Goal: Transaction & Acquisition: Obtain resource

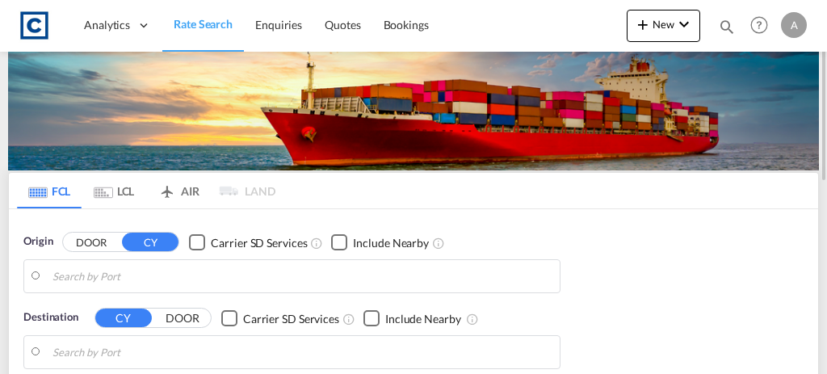
type input "GB-LS1, [GEOGRAPHIC_DATA]"
type input "[GEOGRAPHIC_DATA], AUSYD"
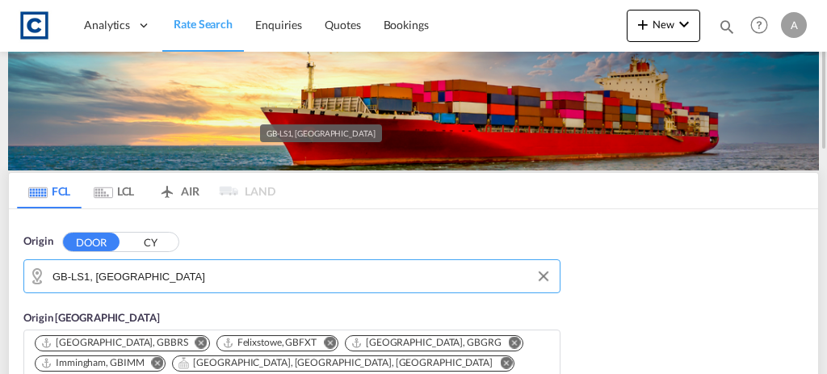
click at [317, 274] on input "GB-LS1, [GEOGRAPHIC_DATA]" at bounding box center [301, 276] width 499 height 24
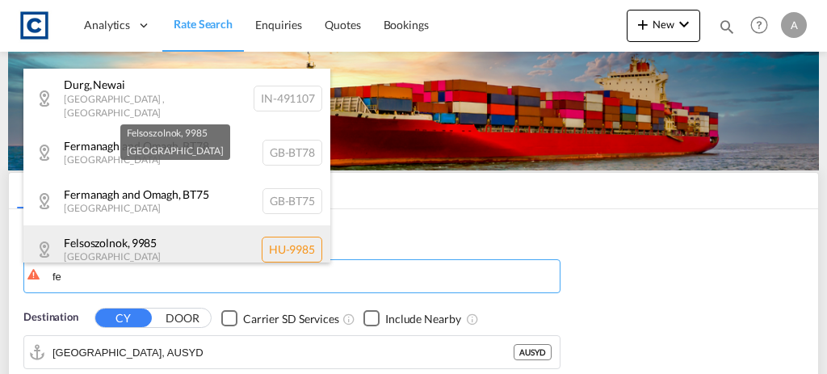
type input "f"
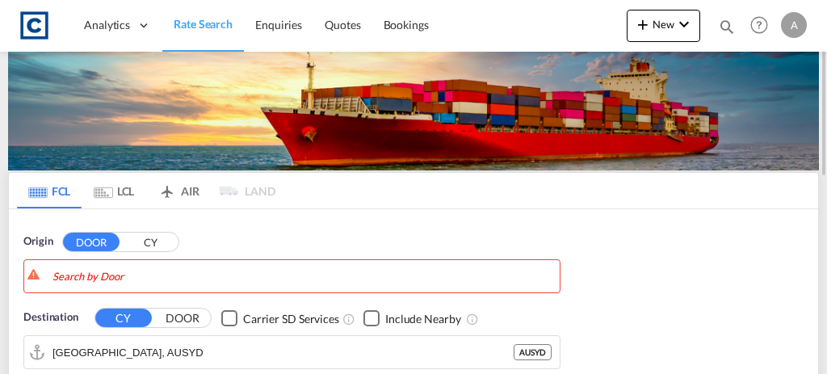
click at [167, 241] on button "CY" at bounding box center [150, 242] width 57 height 19
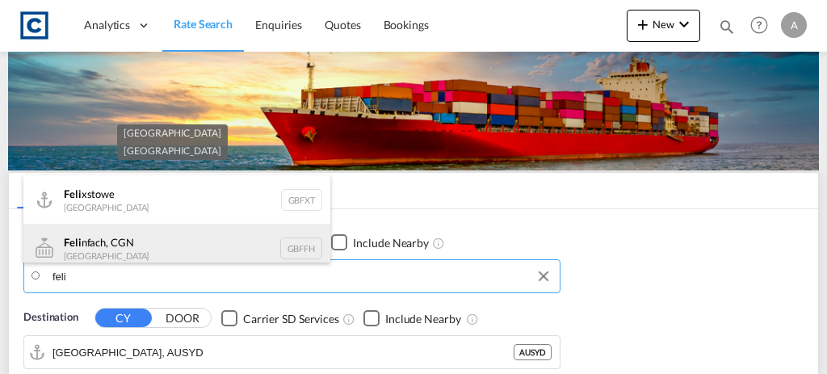
click at [146, 225] on div "Feli nfach, CGN [GEOGRAPHIC_DATA] GBFFH" at bounding box center [176, 248] width 307 height 48
type input "Felinfach, CGN, GBFFH"
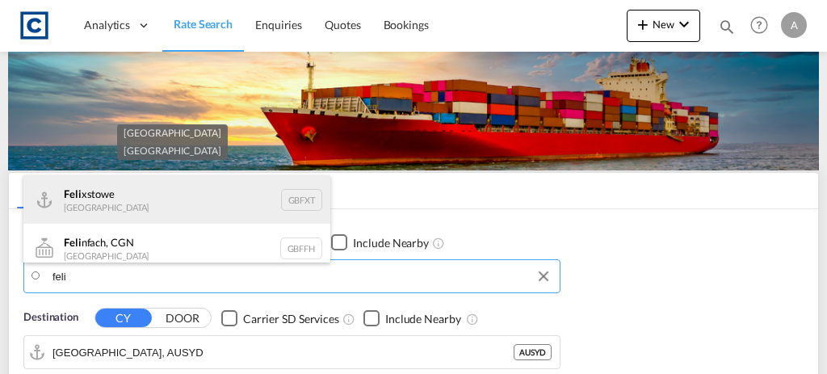
click at [144, 202] on div "Feli xstowe [GEOGRAPHIC_DATA] GBFXT" at bounding box center [176, 199] width 307 height 48
type input "Felixstowe, GBFXT"
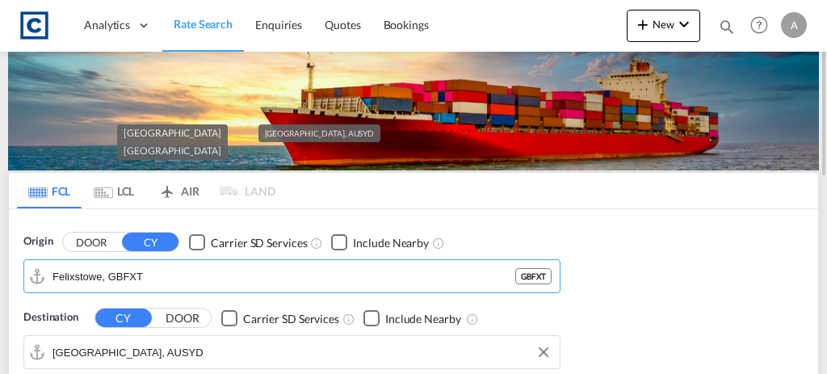
click at [197, 351] on input "[GEOGRAPHIC_DATA], AUSYD" at bounding box center [301, 352] width 499 height 24
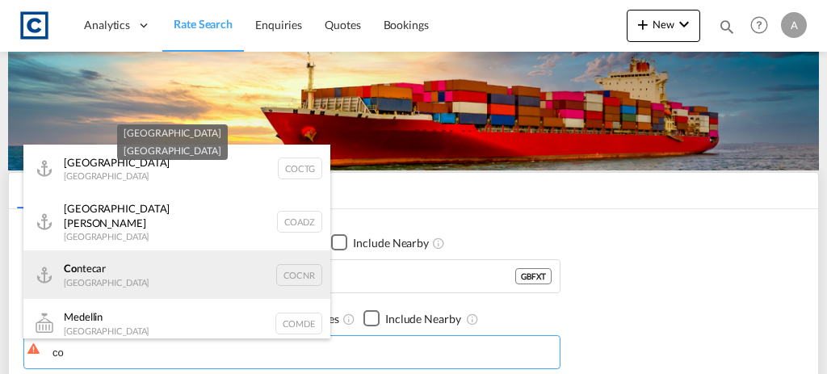
type input "c"
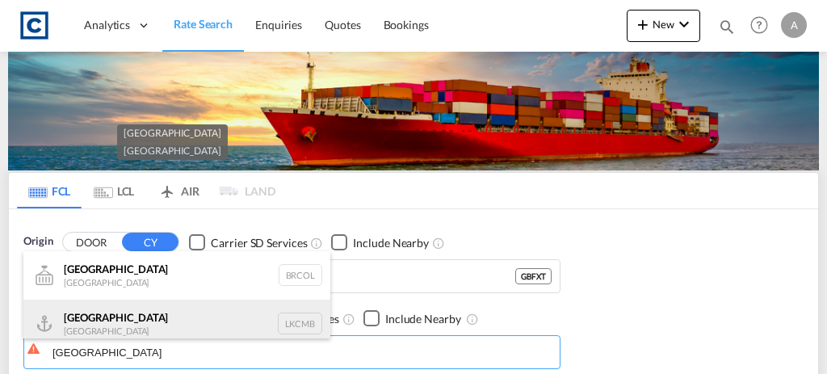
click at [183, 329] on div "Colombo [GEOGRAPHIC_DATA] LKCMB" at bounding box center [176, 324] width 307 height 48
type input "Colombo, LKCMB"
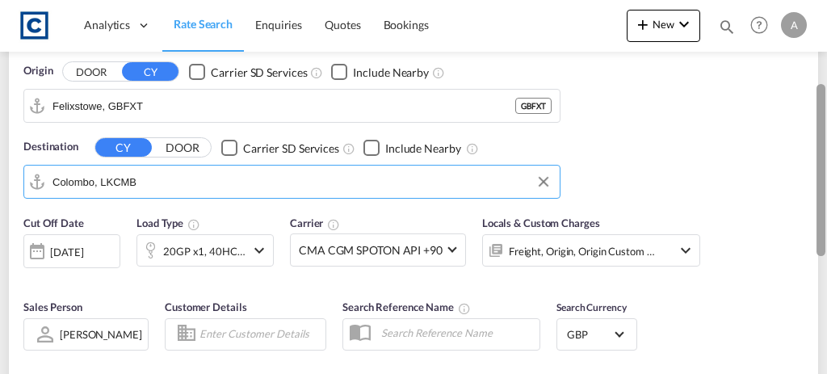
scroll to position [171, 0]
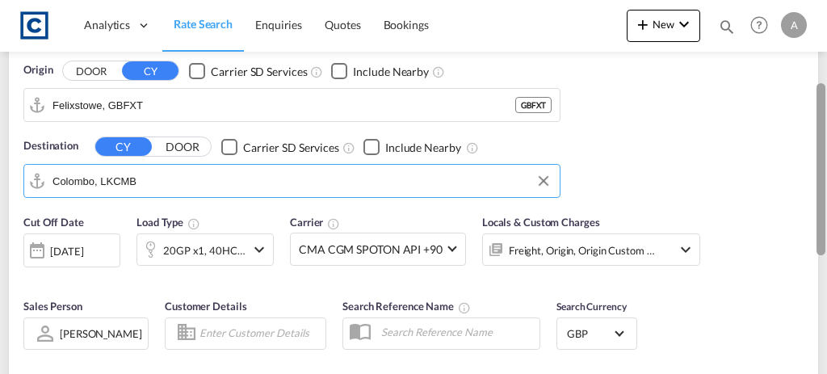
drag, startPoint x: 823, startPoint y: 82, endPoint x: 817, endPoint y: 162, distance: 80.2
click at [817, 162] on div at bounding box center [821, 169] width 9 height 172
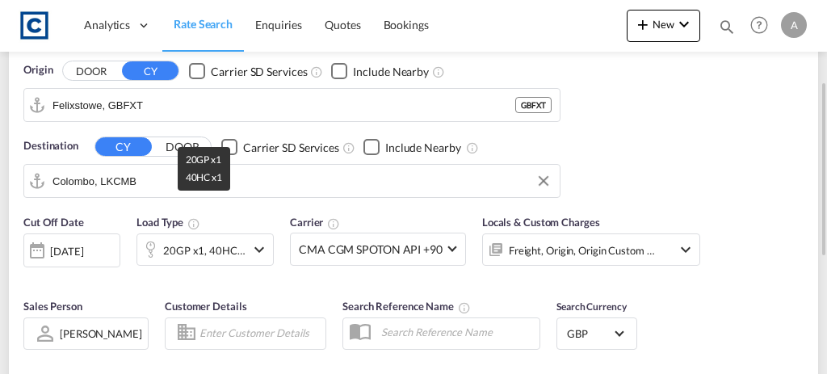
click at [220, 243] on div "20GP x1, 40HC x1" at bounding box center [204, 250] width 82 height 23
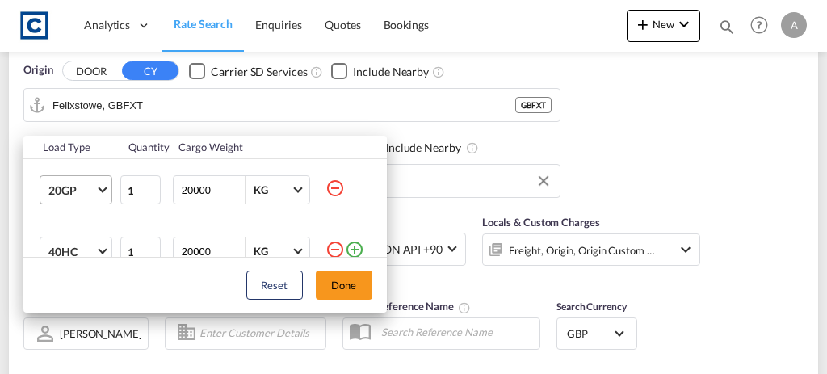
click at [83, 199] on md-select-value "20GP" at bounding box center [79, 189] width 65 height 27
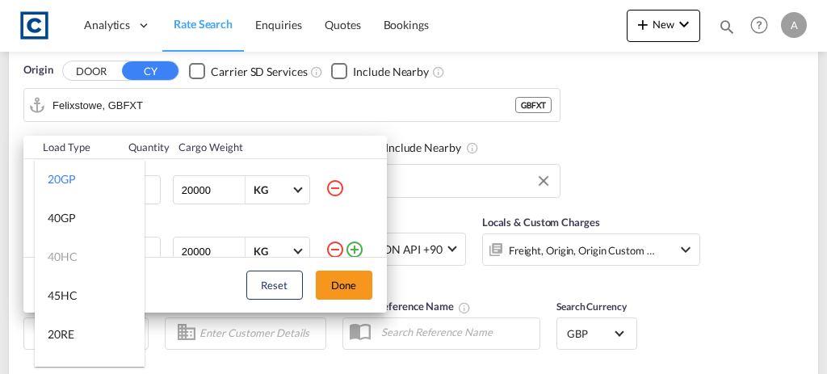
click at [336, 186] on md-backdrop at bounding box center [413, 187] width 827 height 374
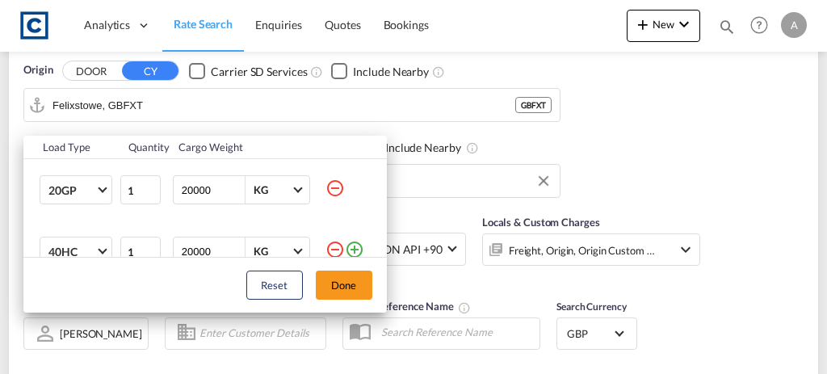
click at [336, 186] on md-icon "icon-minus-circle-outline" at bounding box center [334, 187] width 19 height 19
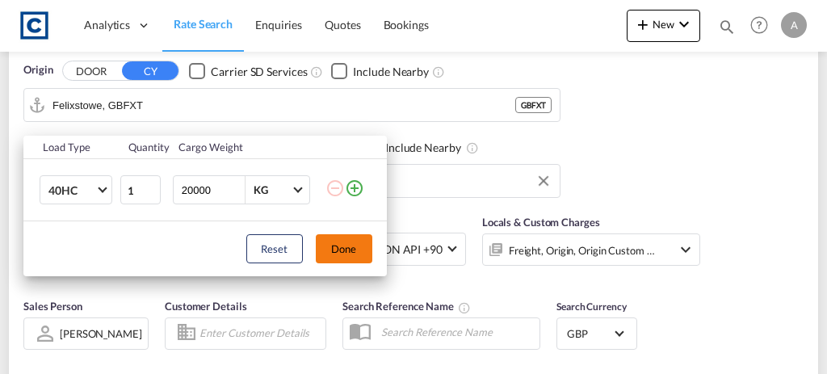
click at [346, 254] on button "Done" at bounding box center [344, 248] width 57 height 29
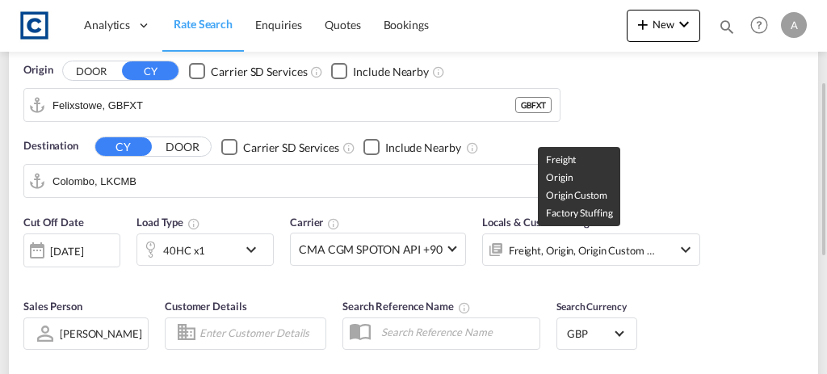
click at [590, 254] on div "Freight, Origin, Origin Custom +1" at bounding box center [582, 250] width 147 height 23
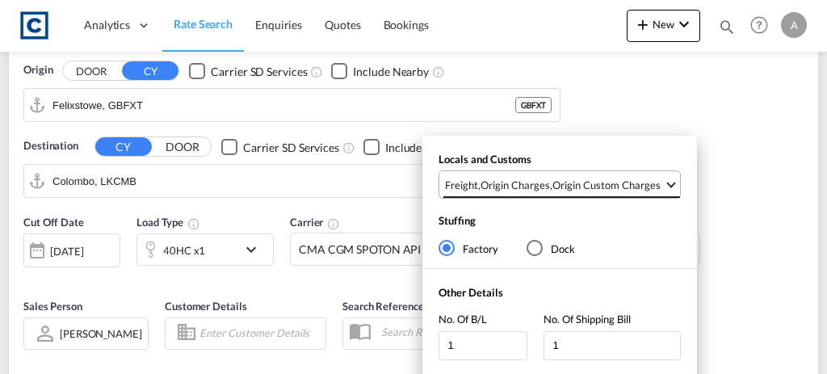
click at [568, 190] on div "Origin Custom Charges" at bounding box center [606, 185] width 108 height 15
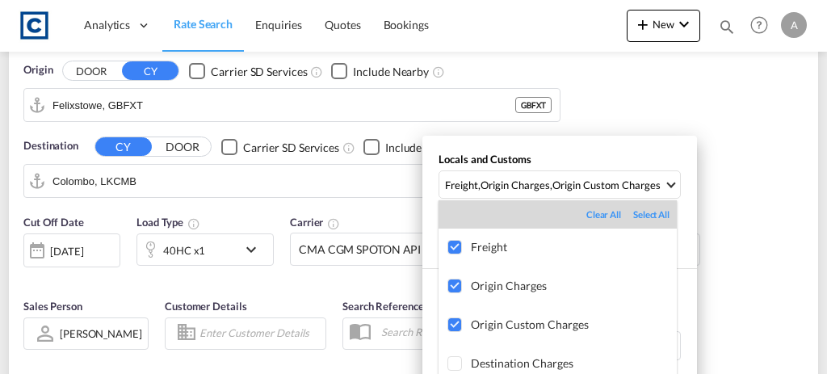
click at [758, 222] on md-backdrop at bounding box center [413, 187] width 827 height 374
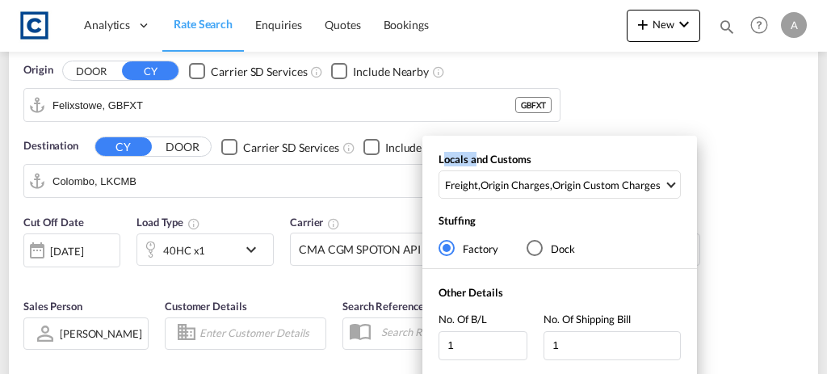
click at [758, 222] on div "Locals and Customs Freight , Origin Charges , Origin Custom Charges Stuffing Fa…" at bounding box center [413, 187] width 827 height 374
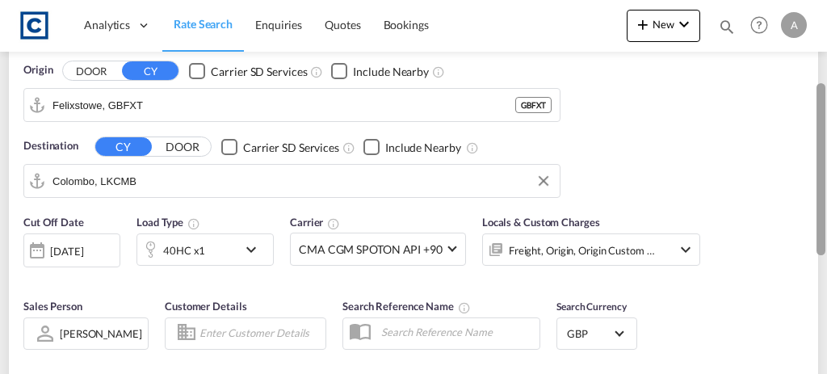
drag, startPoint x: 826, startPoint y: 168, endPoint x: 822, endPoint y: 211, distance: 43.0
click at [824, 211] on div at bounding box center [825, 187] width 3 height 367
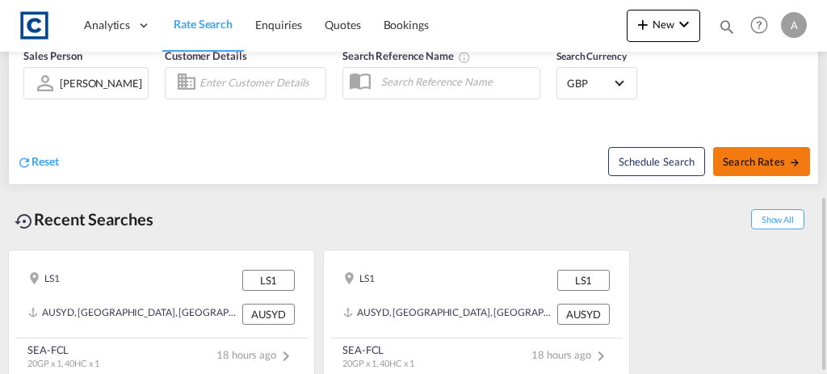
click at [759, 170] on button "Search Rates" at bounding box center [761, 161] width 97 height 29
type input "GBFXT to LKCMB / [DATE]"
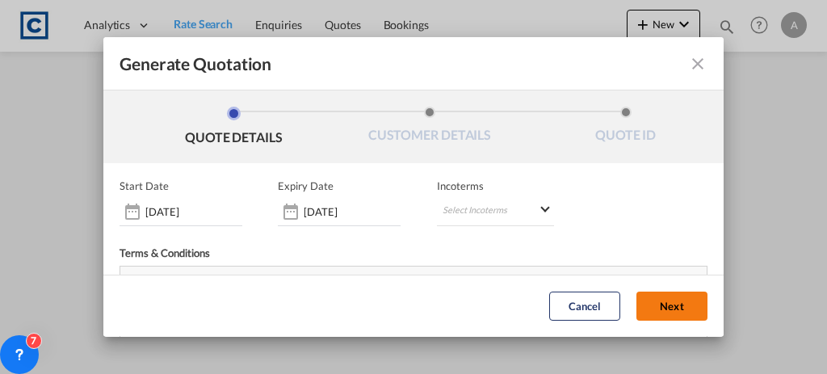
click at [636, 317] on button "Next" at bounding box center [671, 306] width 71 height 29
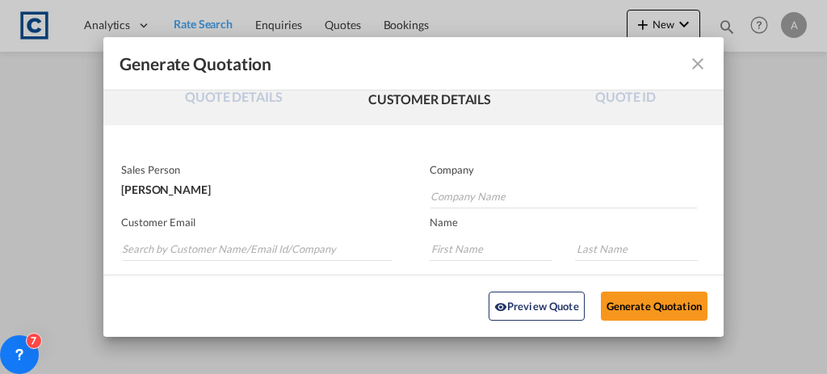
scroll to position [69, 0]
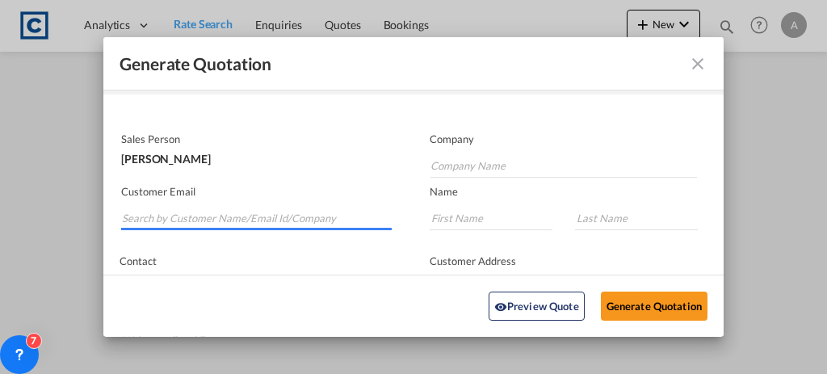
click at [214, 220] on input "Search by Customer Name/Email Id/Company" at bounding box center [257, 218] width 270 height 24
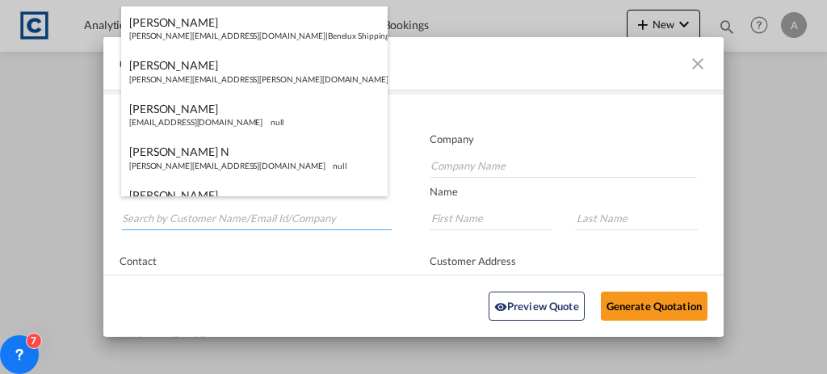
paste input "[PERSON_NAME][EMAIL_ADDRESS][PERSON_NAME][DOMAIN_NAME]"
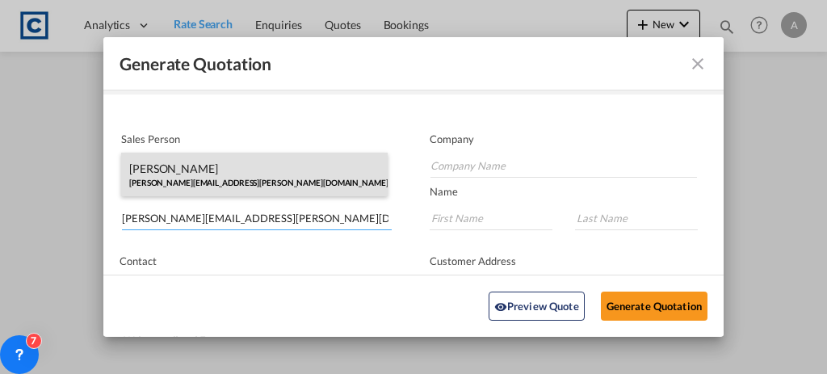
type input "[PERSON_NAME][EMAIL_ADDRESS][PERSON_NAME][DOMAIN_NAME]"
click at [302, 178] on div "[PERSON_NAME] [PERSON_NAME][EMAIL_ADDRESS][PERSON_NAME][DOMAIN_NAME] | [PERSON_…" at bounding box center [254, 175] width 267 height 44
type input "[PERSON_NAME] Logisitcs"
type input "[PERSON_NAME]"
type input "Locarno"
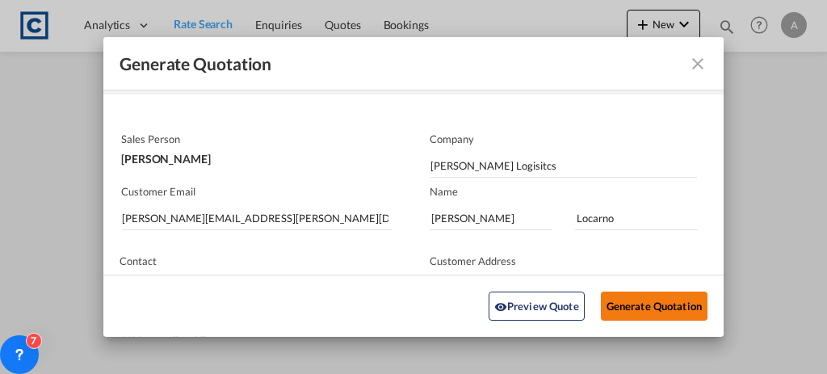
click at [611, 303] on button "Generate Quotation" at bounding box center [654, 306] width 107 height 29
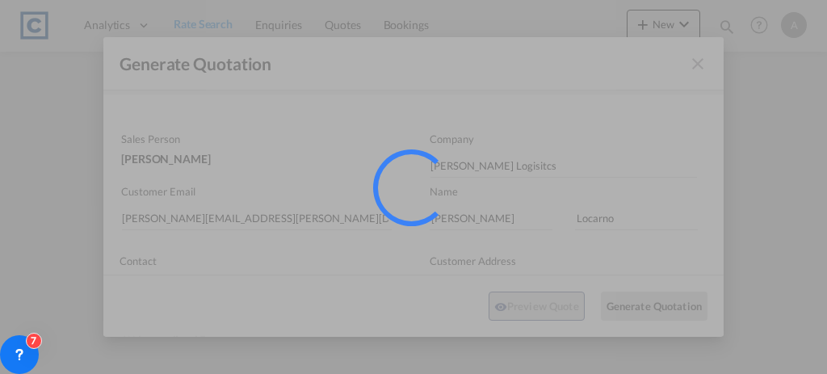
scroll to position [53, 0]
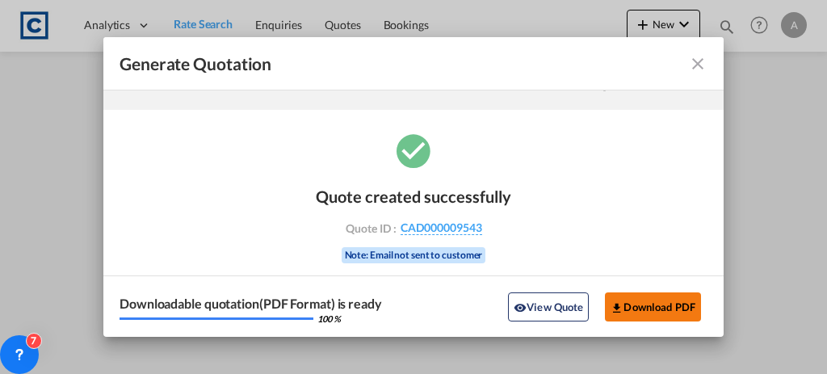
click at [611, 303] on md-icon "icon-download" at bounding box center [617, 307] width 13 height 13
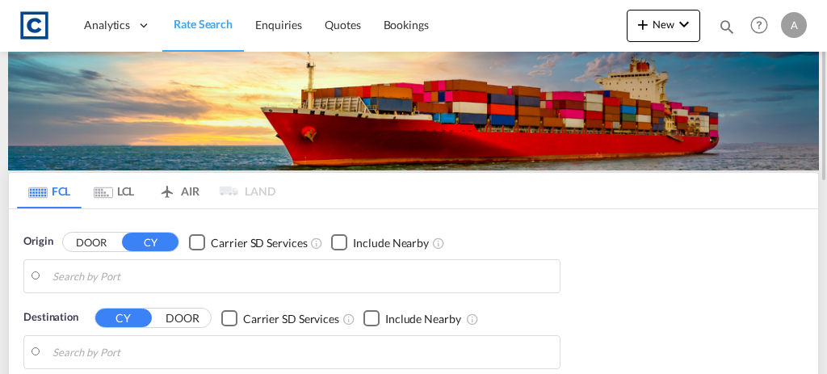
type input "Felixstowe, GBFXT"
type input "Colombo, LKCMB"
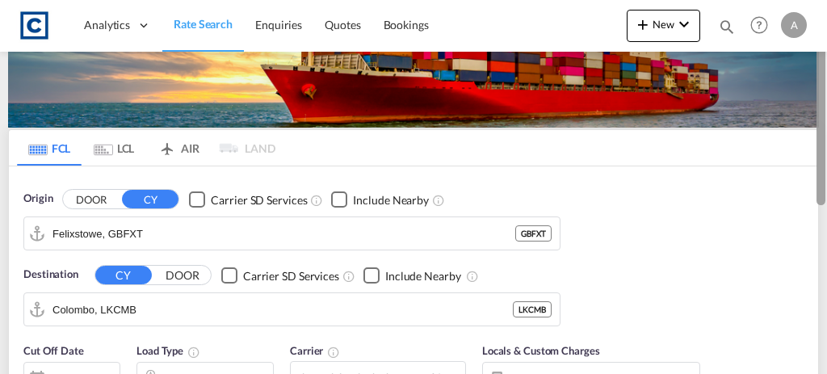
scroll to position [49, 0]
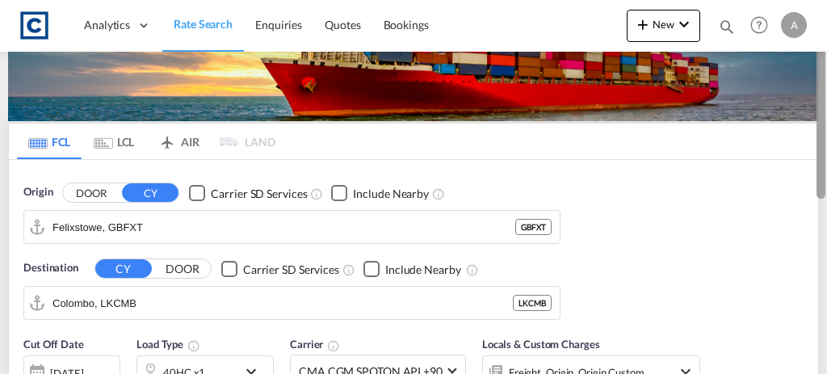
drag, startPoint x: 825, startPoint y: 69, endPoint x: 821, endPoint y: 93, distance: 23.8
click at [821, 93] on div at bounding box center [821, 113] width 9 height 172
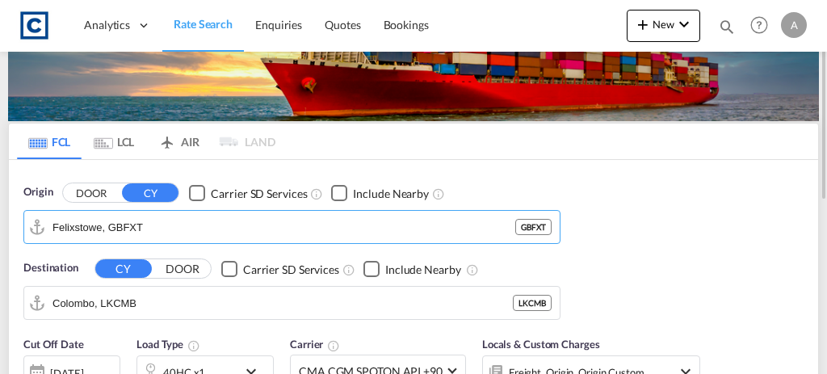
click at [105, 189] on button "DOOR" at bounding box center [91, 193] width 57 height 19
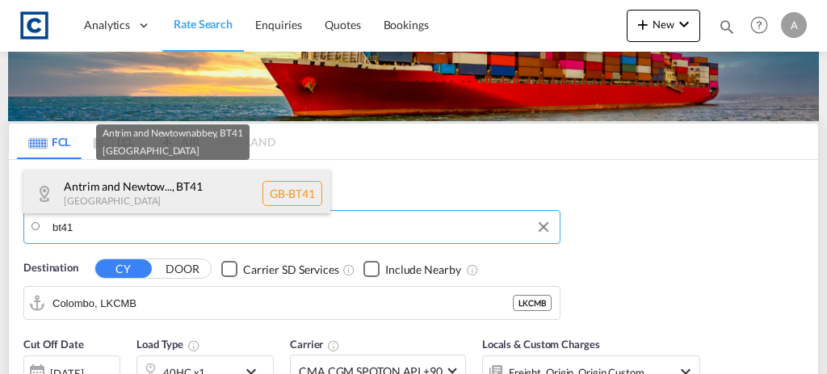
click at [156, 204] on div "Antrim and Newtow... , BT41 United Kingdom GB-BT41" at bounding box center [176, 194] width 307 height 48
type input "GB-BT41, Antrim and Newtownabbey"
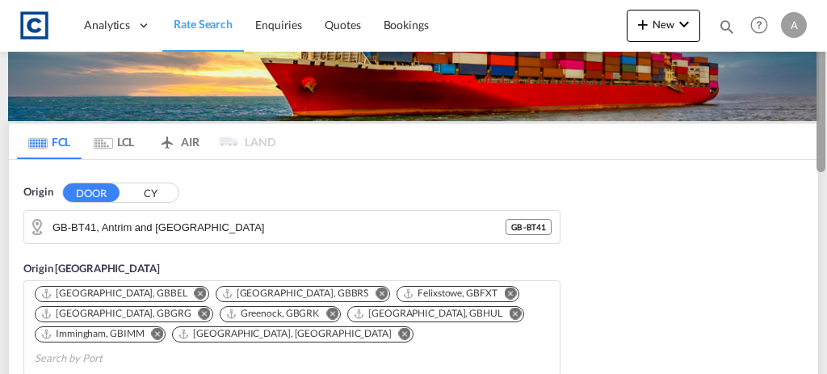
drag, startPoint x: 826, startPoint y: 80, endPoint x: 818, endPoint y: 120, distance: 40.4
click at [824, 120] on div at bounding box center [825, 187] width 3 height 367
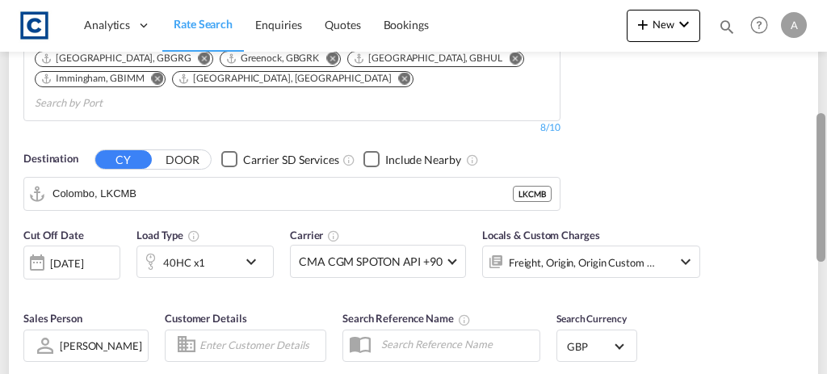
drag, startPoint x: 821, startPoint y: 200, endPoint x: 804, endPoint y: 154, distance: 49.1
click at [804, 154] on md-content "Analytics Dashboard Rate Search Enquiries Quotes Bookings New Quote Bookings" at bounding box center [413, 187] width 827 height 374
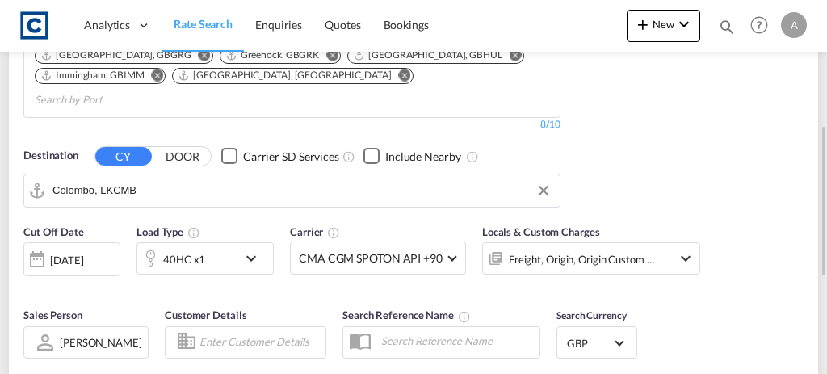
click at [229, 178] on input "Colombo, LKCMB" at bounding box center [301, 190] width 499 height 24
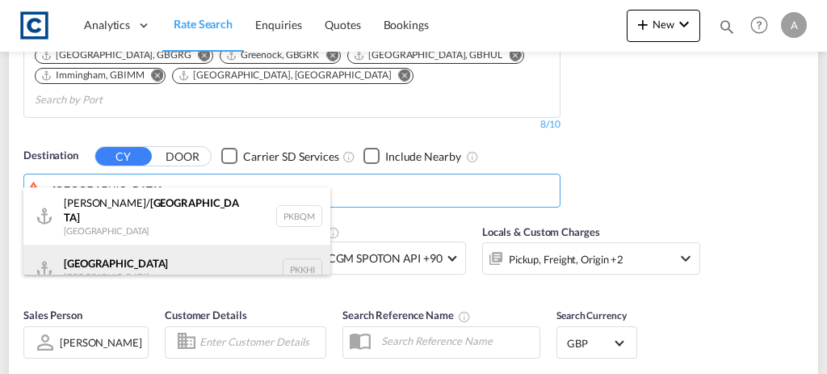
click at [128, 258] on div "Karachi Pakistan PKKHI" at bounding box center [176, 269] width 307 height 48
type input "Karachi, PKKHI"
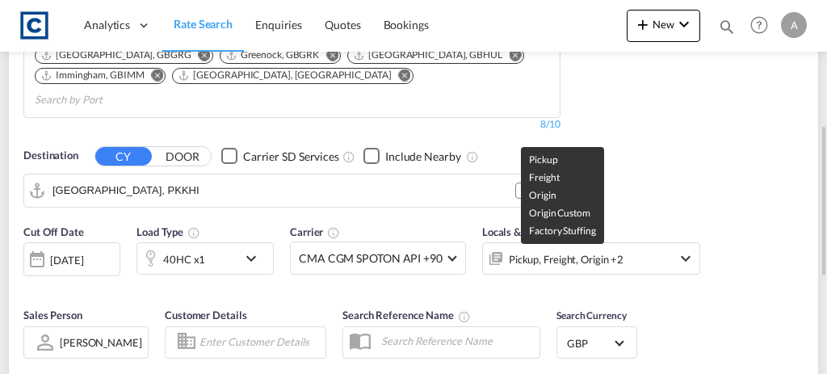
click at [580, 231] on span "Pickup Freight Origin Origin Custom Factory Stuffing" at bounding box center [562, 194] width 66 height 83
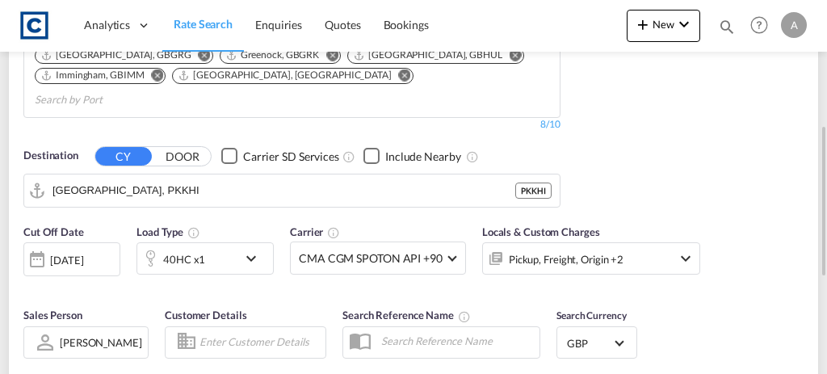
click at [683, 249] on md-icon "icon-chevron-down" at bounding box center [685, 258] width 19 height 19
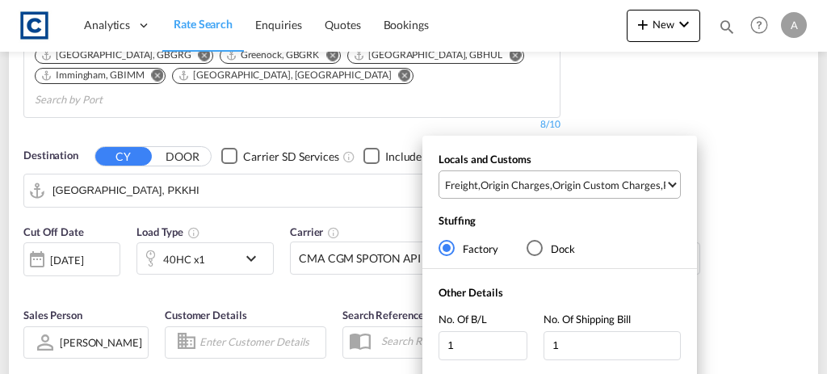
click at [630, 195] on md-select-value "Freight , Origin Charges , Origin Custom Charges , Pickup Charges" at bounding box center [561, 184] width 237 height 27
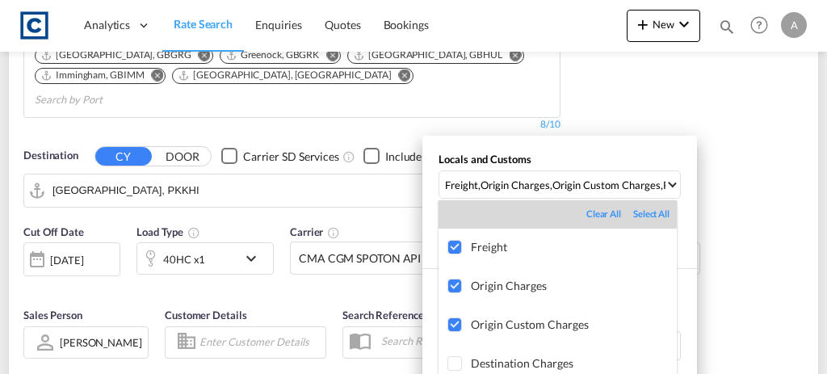
click at [745, 224] on md-backdrop at bounding box center [413, 187] width 827 height 374
click at [745, 224] on div "Locals and Customs Freight , Origin Charges , Origin Custom Charges , Pickup Ch…" at bounding box center [413, 187] width 827 height 374
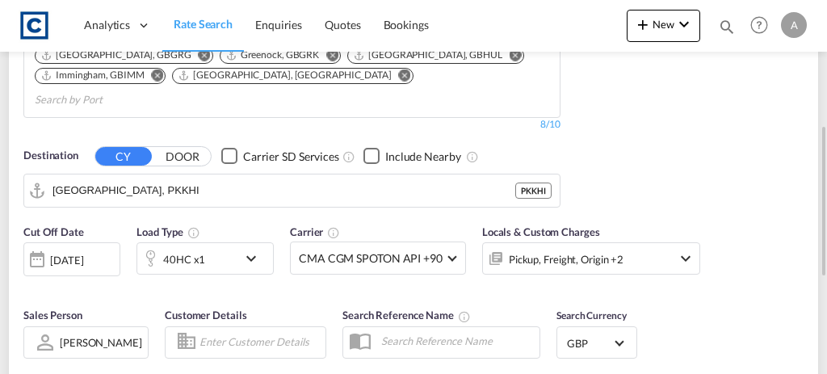
click at [172, 248] on div "40HC x1" at bounding box center [184, 259] width 42 height 23
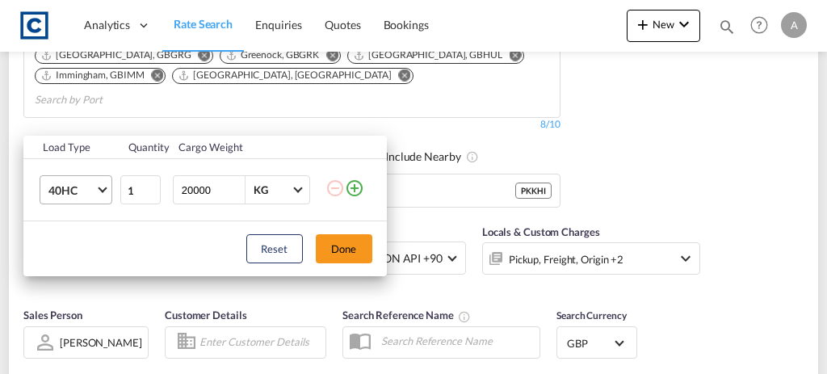
click at [80, 192] on span "40HC" at bounding box center [71, 191] width 47 height 16
click at [102, 190] on span "Choose: \a40HC" at bounding box center [102, 188] width 9 height 9
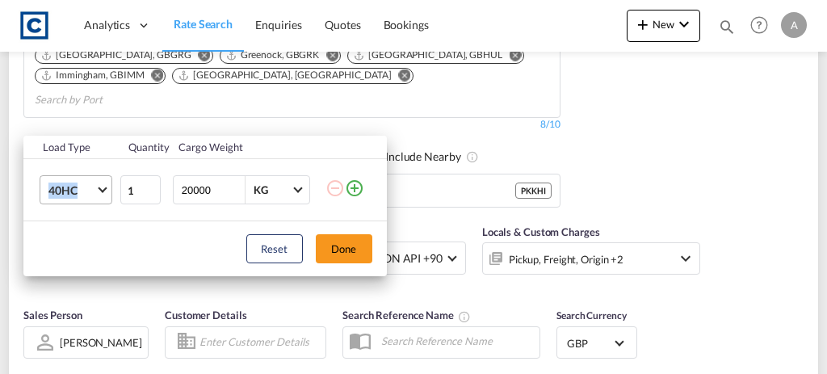
click at [102, 190] on span "Choose: \a40HC" at bounding box center [102, 188] width 9 height 9
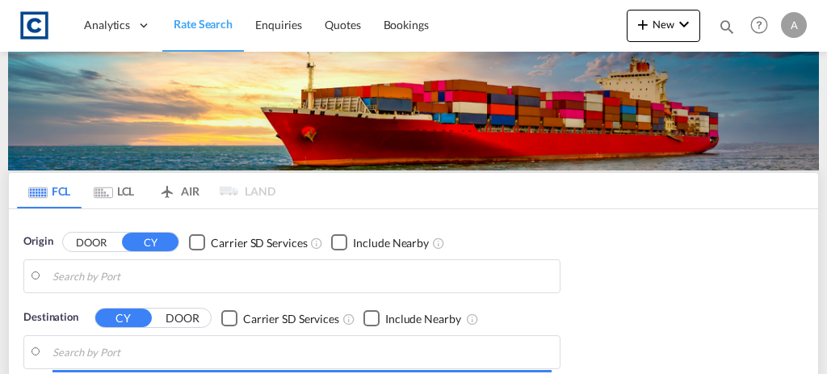
type input "Felixstowe, GBFXT"
type input "Colombo, LKCMB"
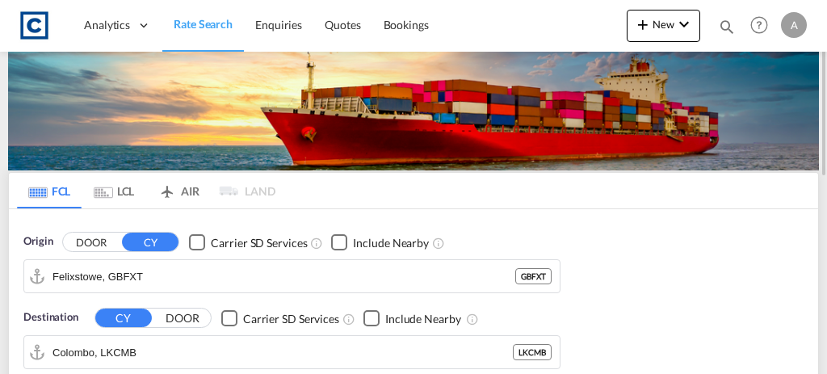
click at [99, 235] on button "DOOR" at bounding box center [91, 242] width 57 height 19
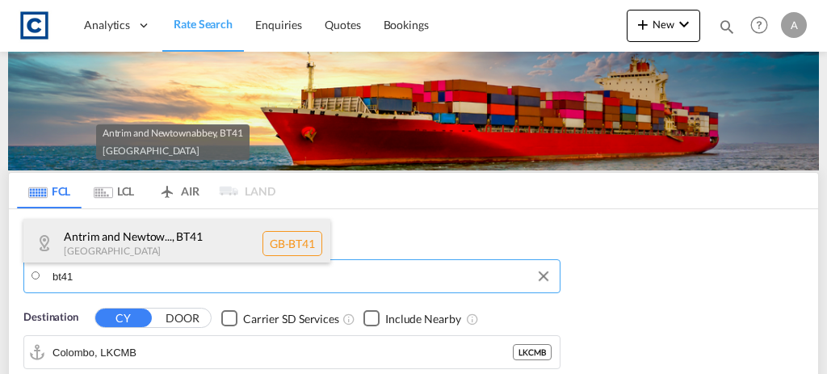
click at [172, 246] on div "Antrim and Newtow... , BT41 United Kingdom GB-BT41" at bounding box center [176, 243] width 307 height 48
type input "GB-BT41, Antrim and Newtownabbey"
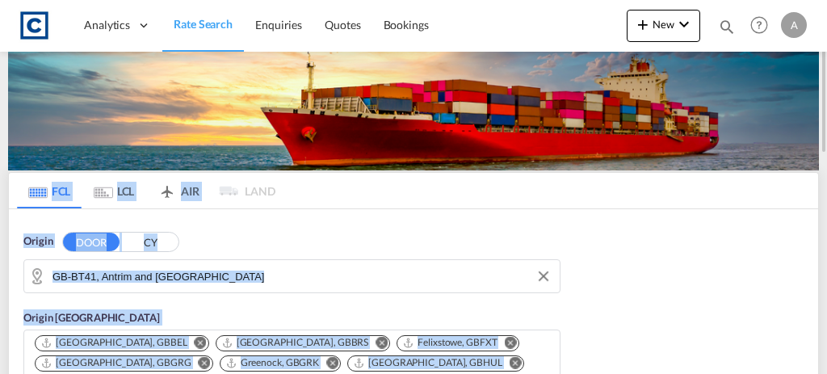
drag, startPoint x: 826, startPoint y: 83, endPoint x: 819, endPoint y: 160, distance: 77.1
click at [819, 160] on md-content "Analytics Dashboard Rate Search Enquiries Quotes Bookings New Quote Bookings" at bounding box center [413, 187] width 827 height 374
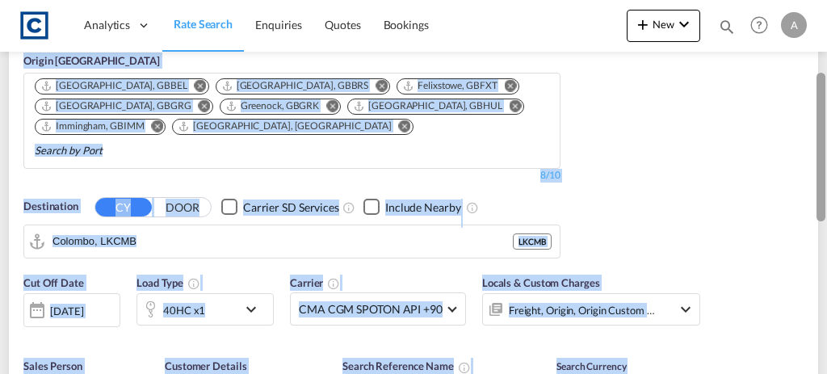
scroll to position [278, 0]
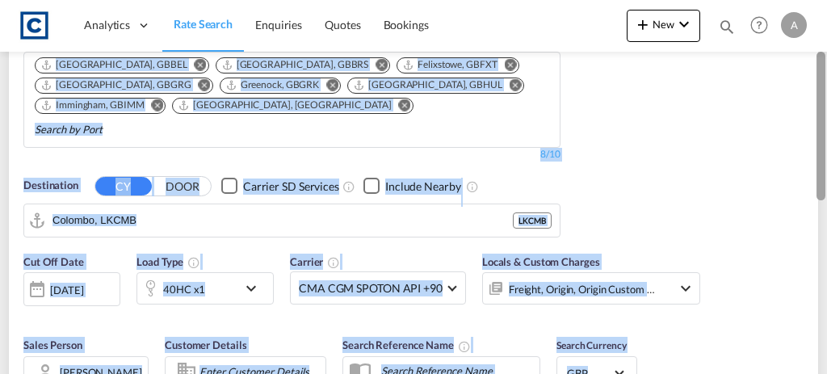
drag, startPoint x: 823, startPoint y: 135, endPoint x: 815, endPoint y: 246, distance: 111.7
click at [815, 246] on md-content "Analytics Dashboard Rate Search Enquiries Quotes Bookings New Quote Bookings" at bounding box center [413, 187] width 827 height 374
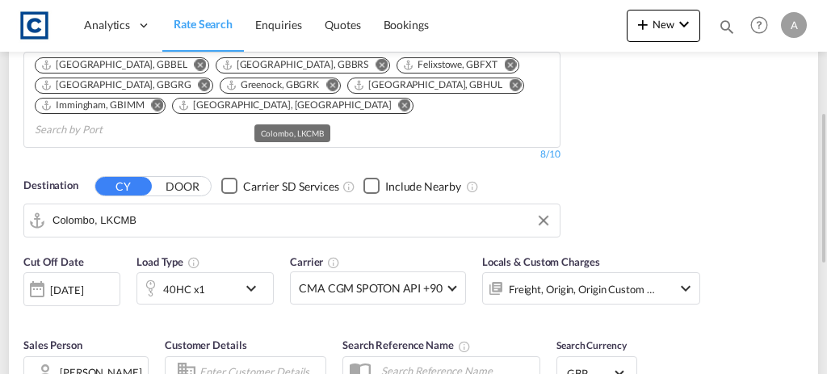
click at [162, 208] on input "Colombo, LKCMB" at bounding box center [301, 220] width 499 height 24
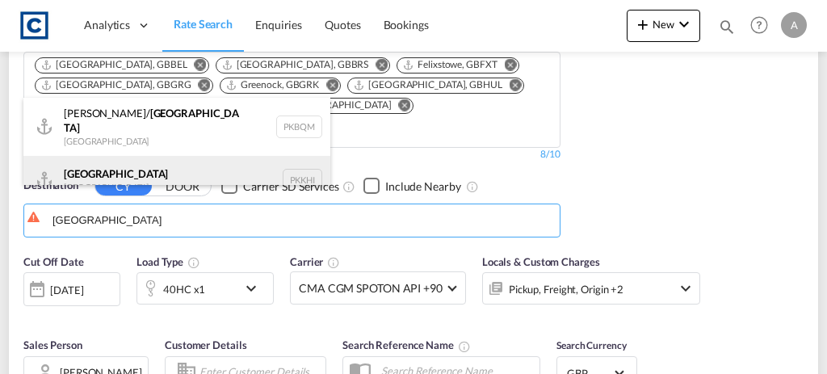
click at [111, 180] on div "Karachi Pakistan PKKHI" at bounding box center [176, 180] width 307 height 48
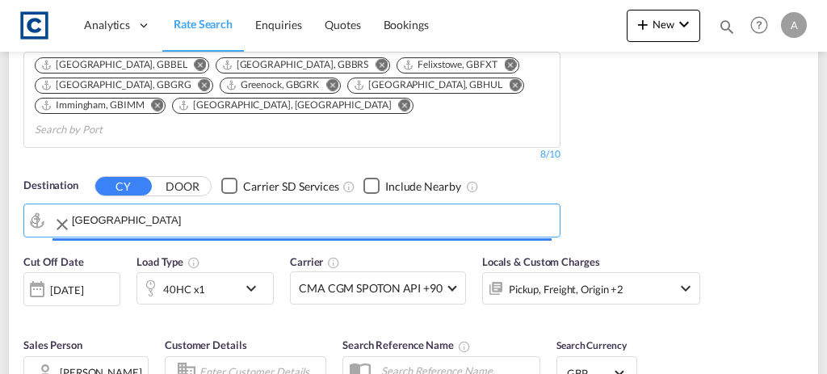
type input "Karachi, PKKHI"
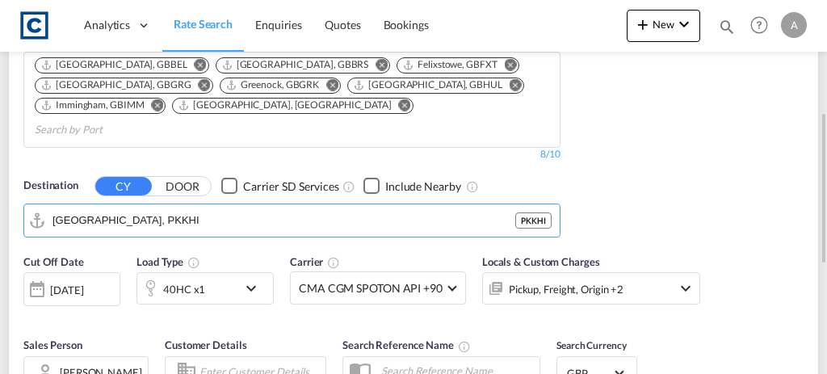
click at [548, 278] on div "Pickup, Freight, Origin +2" at bounding box center [566, 289] width 115 height 23
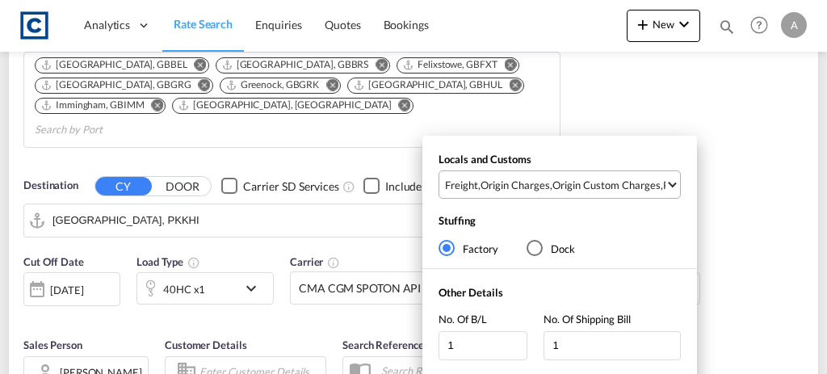
click at [533, 195] on md-select-value "Freight , Origin Charges , Origin Custom Charges , Pickup Charges" at bounding box center [561, 184] width 237 height 27
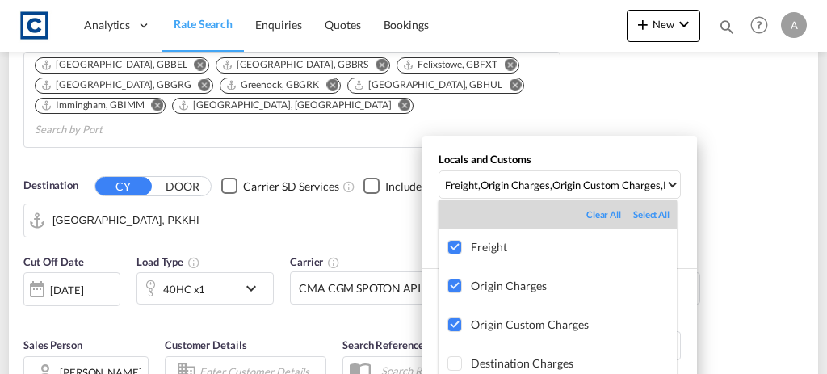
click at [768, 228] on md-backdrop at bounding box center [413, 187] width 827 height 374
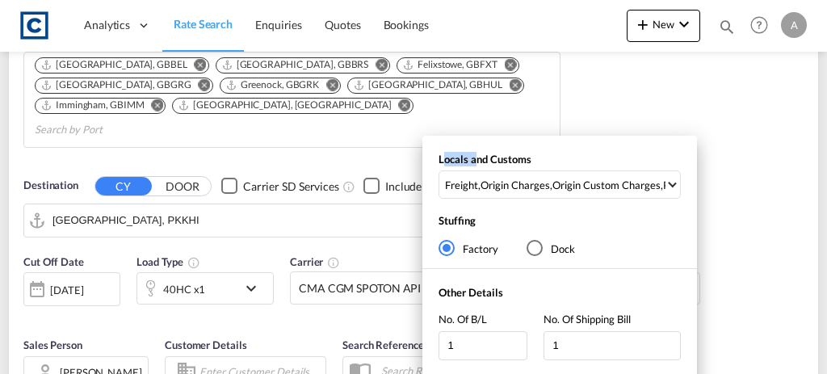
click at [768, 228] on div "Locals and Customs Freight , Origin Charges , Origin Custom Charges , Pickup Ch…" at bounding box center [413, 187] width 827 height 374
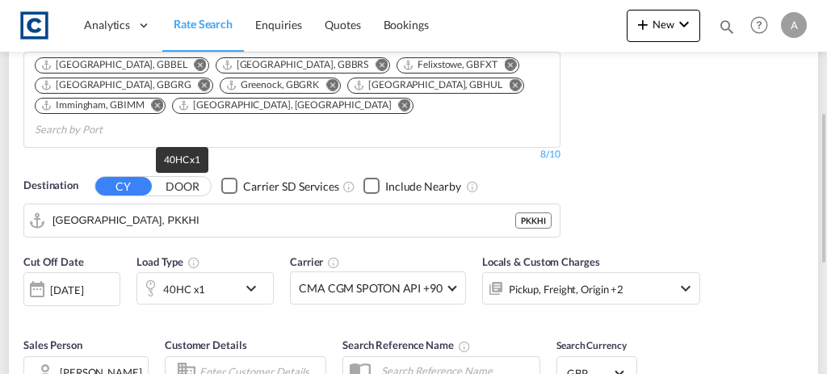
click at [168, 278] on div "40HC x1" at bounding box center [184, 289] width 42 height 23
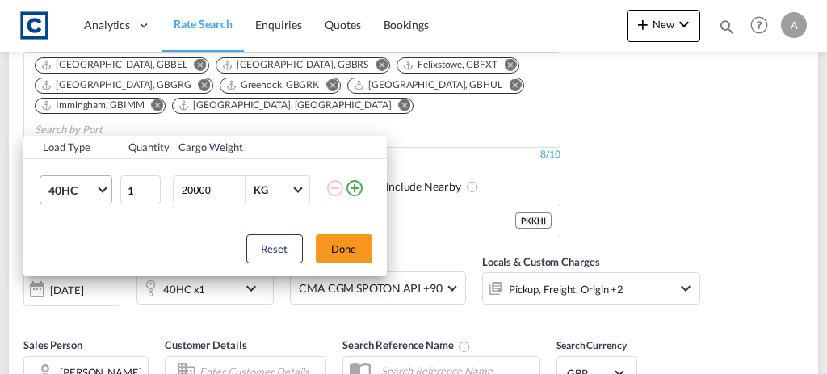
click at [90, 180] on md-select-value "40HC" at bounding box center [79, 189] width 65 height 27
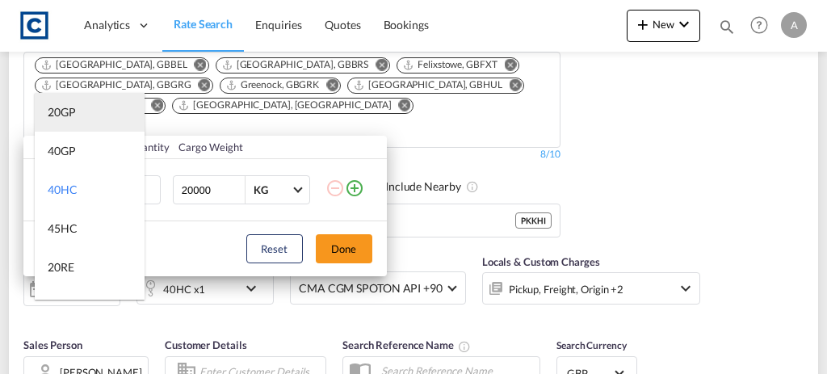
click at [59, 111] on div "20GP" at bounding box center [62, 112] width 28 height 16
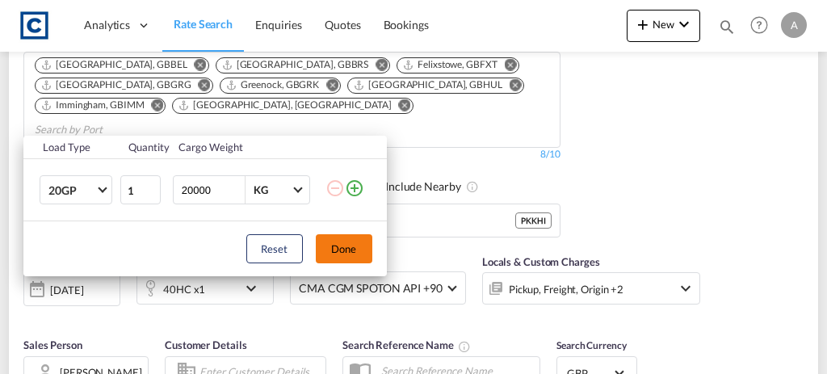
click at [360, 245] on button "Done" at bounding box center [344, 248] width 57 height 29
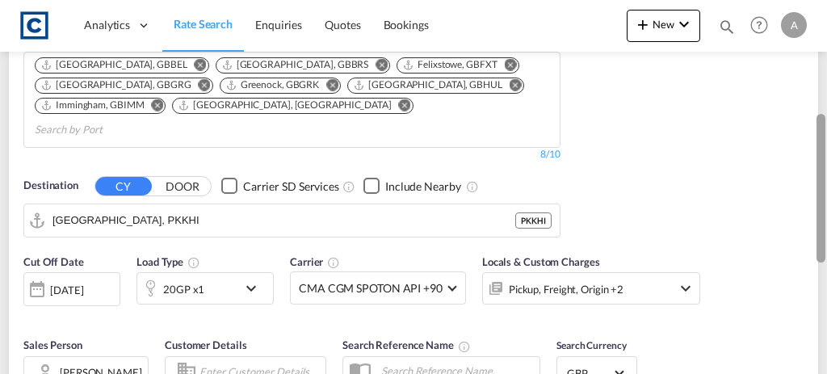
drag, startPoint x: 826, startPoint y: 149, endPoint x: 820, endPoint y: 199, distance: 49.7
click at [824, 199] on div at bounding box center [825, 186] width 3 height 367
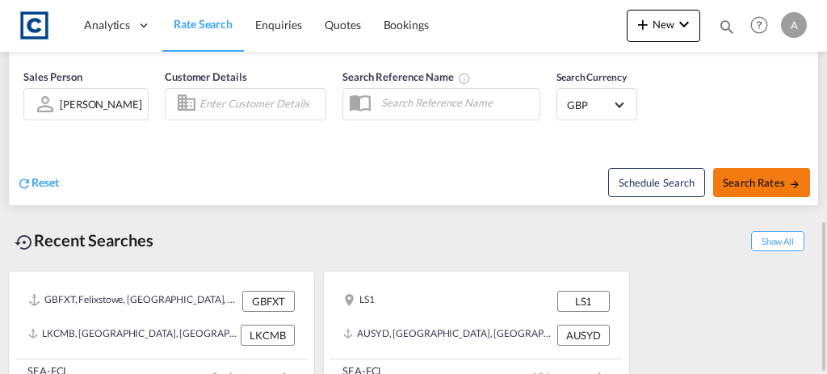
click at [748, 176] on span "Search Rates" at bounding box center [762, 182] width 78 height 13
type input "BT41 to PKKHI / 2 Sep 2025"
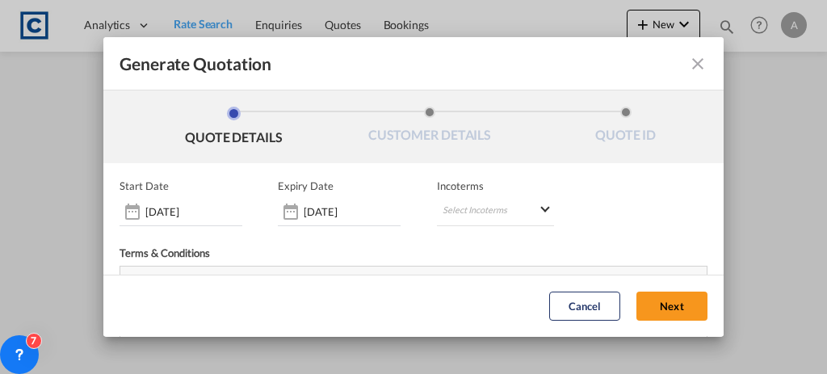
click at [696, 329] on div "Cancel Next" at bounding box center [413, 305] width 620 height 61
click at [641, 308] on button "Next" at bounding box center [671, 306] width 71 height 29
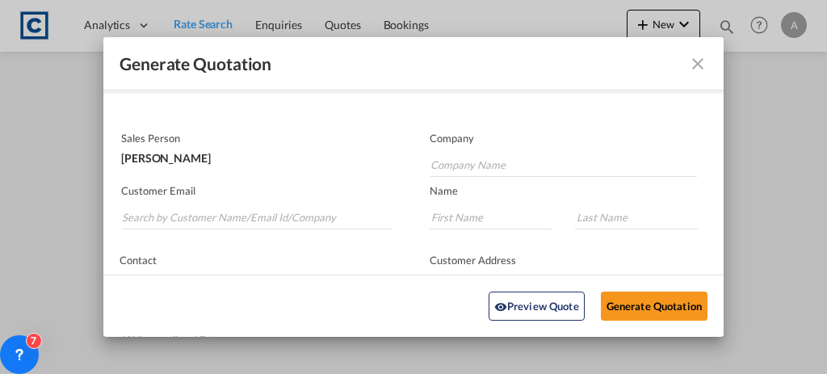
scroll to position [72, 0]
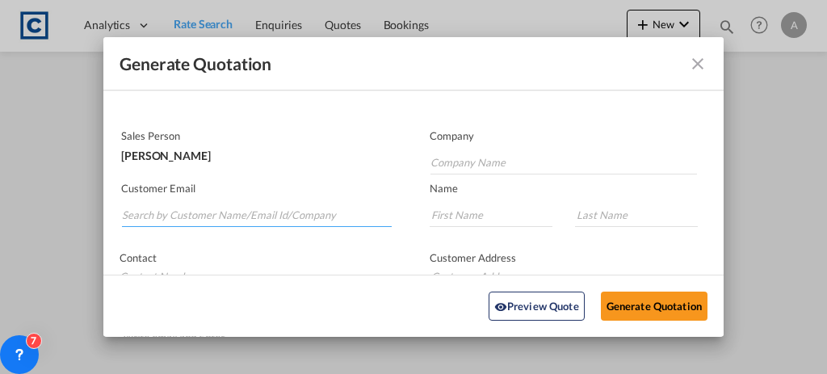
click at [271, 208] on input "Search by Customer Name/Email Id/Company" at bounding box center [257, 215] width 270 height 24
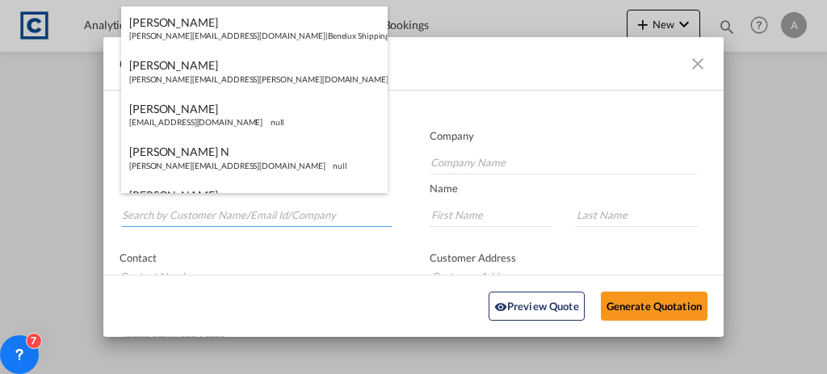
paste input "BT41 2QN"
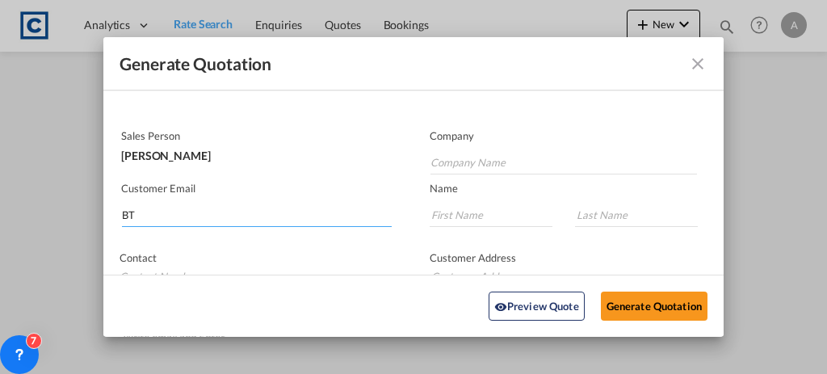
type input "B"
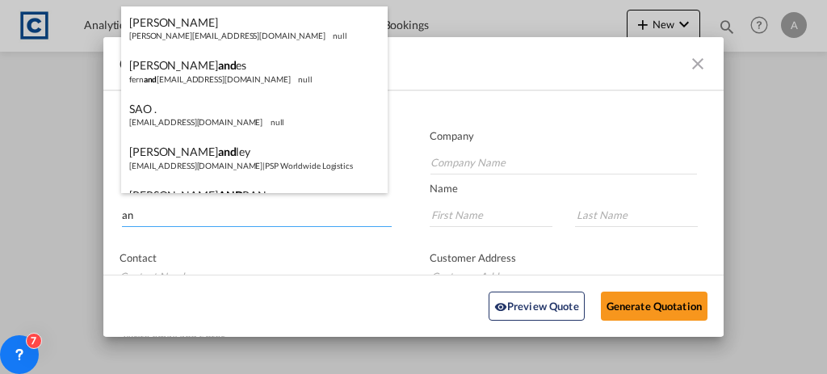
type input "a"
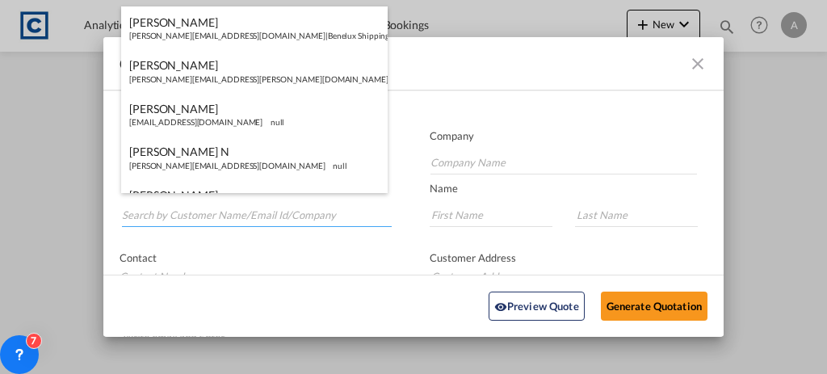
paste input "[PERSON_NAME][EMAIL_ADDRESS][PERSON_NAME][DOMAIN_NAME]"
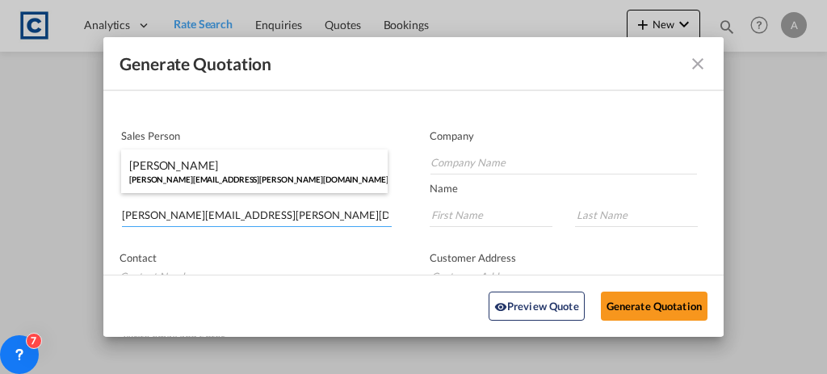
type input "[PERSON_NAME][EMAIL_ADDRESS][PERSON_NAME][DOMAIN_NAME]"
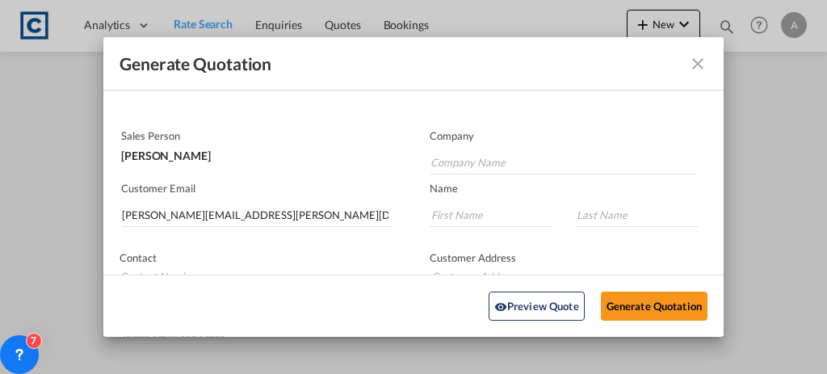
click at [282, 198] on md-autocomplete-wrap "[PERSON_NAME][EMAIL_ADDRESS][PERSON_NAME][DOMAIN_NAME]" at bounding box center [256, 211] width 271 height 32
click at [296, 224] on md-autocomplete-wrap "[PERSON_NAME][EMAIL_ADDRESS][PERSON_NAME][DOMAIN_NAME]" at bounding box center [256, 211] width 271 height 32
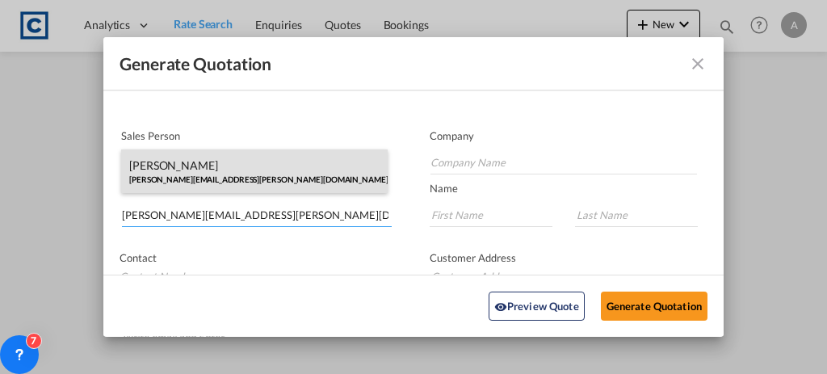
click at [258, 162] on div "[PERSON_NAME] [PERSON_NAME][EMAIL_ADDRESS][PERSON_NAME][DOMAIN_NAME] | [PERSON_…" at bounding box center [254, 171] width 267 height 44
type input "[PERSON_NAME] Logisitcs"
type input "[PERSON_NAME]"
type input "Locarno"
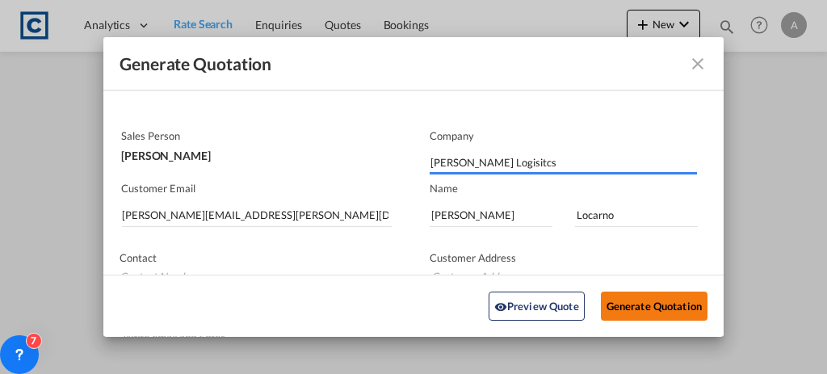
click at [628, 316] on button "Generate Quotation" at bounding box center [654, 306] width 107 height 29
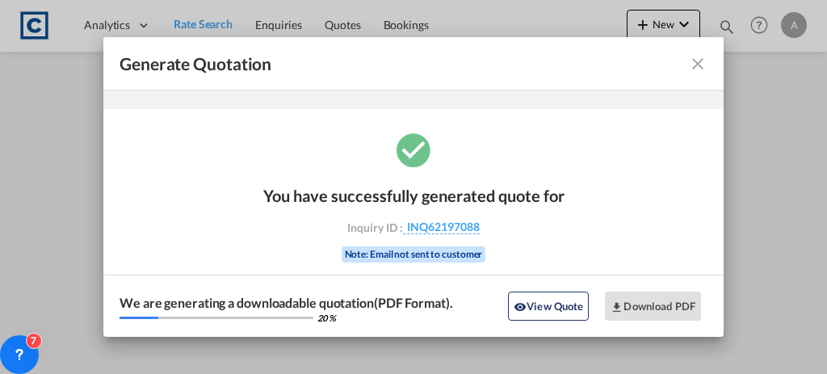
scroll to position [53, 0]
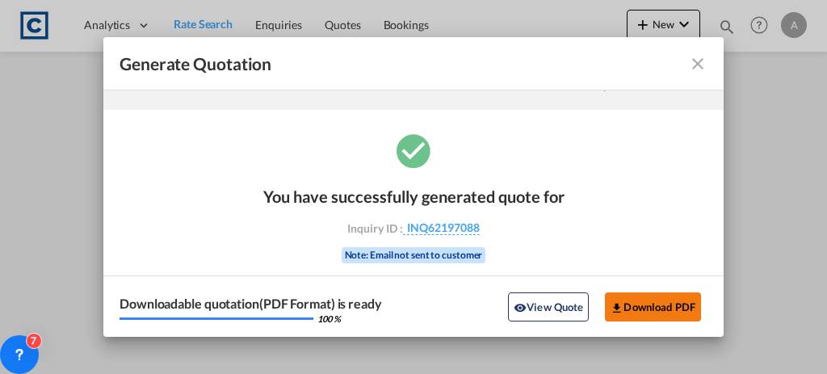
click at [632, 296] on button "Download PDF" at bounding box center [653, 306] width 96 height 29
